Goal: Transaction & Acquisition: Purchase product/service

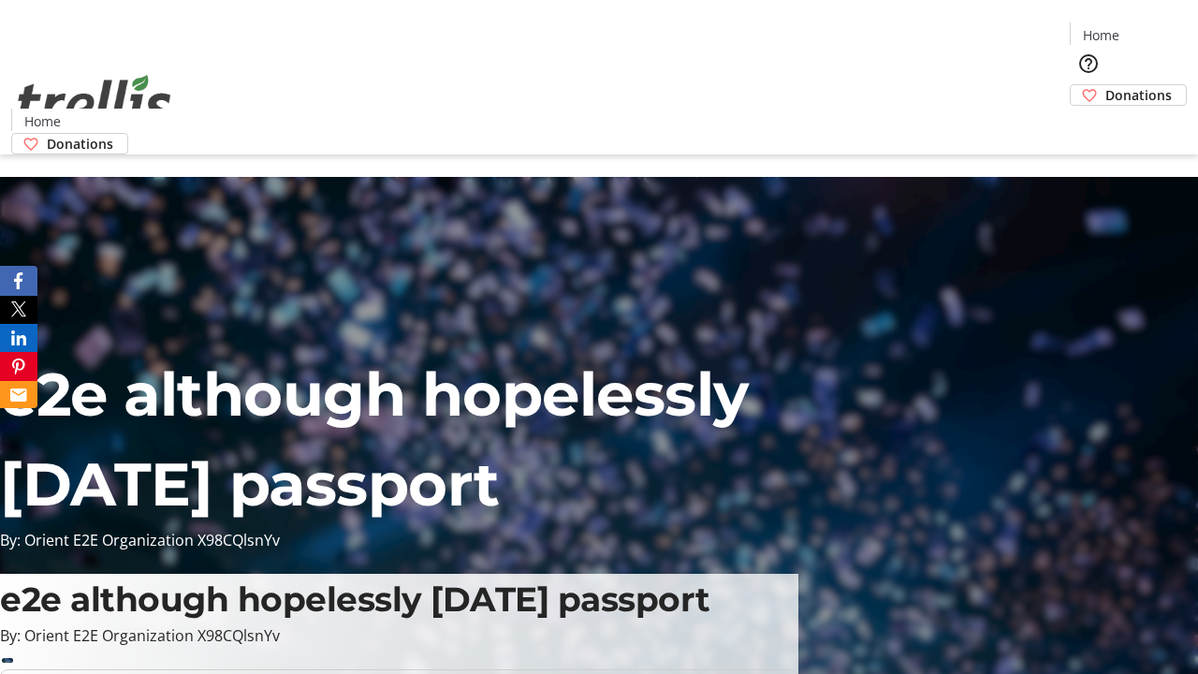
click at [1106, 85] on span "Donations" at bounding box center [1139, 95] width 66 height 20
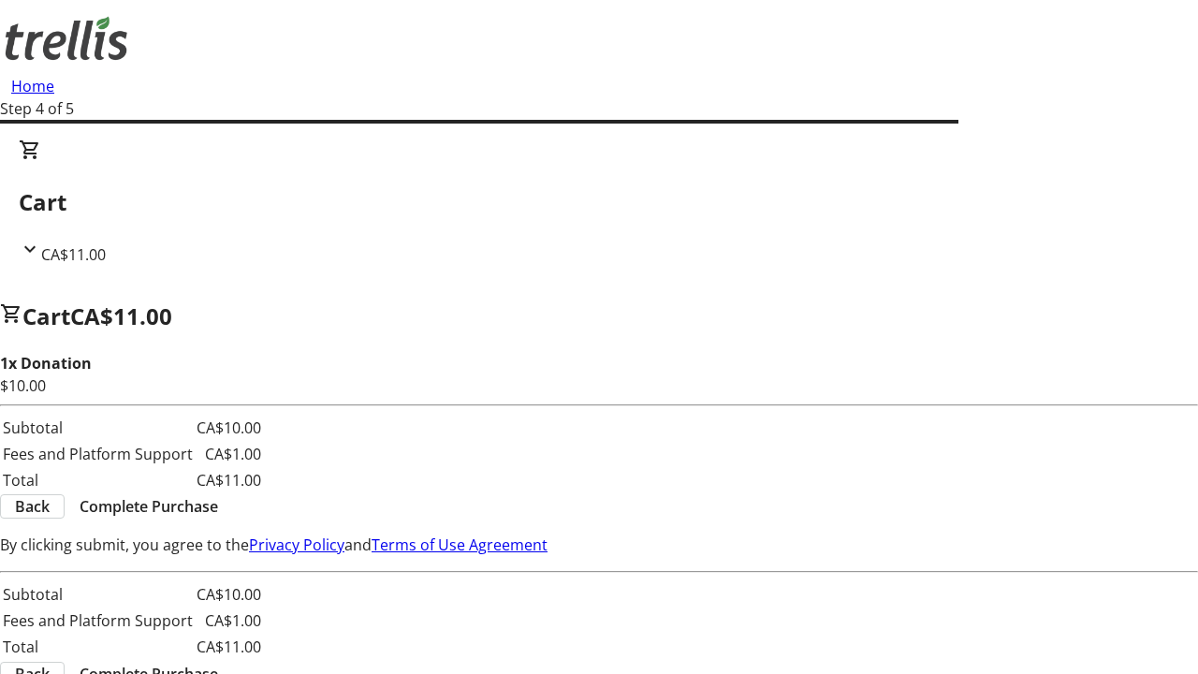
click at [218, 495] on span "Complete Purchase" at bounding box center [149, 506] width 139 height 22
